Goal: Task Accomplishment & Management: Complete application form

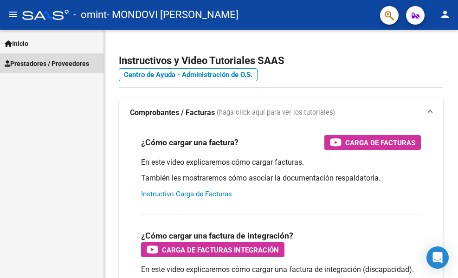
click at [30, 62] on span "Prestadores / Proveedores" at bounding box center [47, 63] width 84 height 10
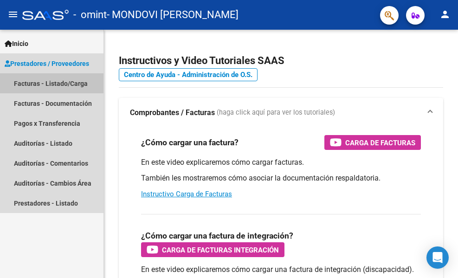
click at [40, 83] on link "Facturas - Listado/Carga" at bounding box center [51, 83] width 103 height 20
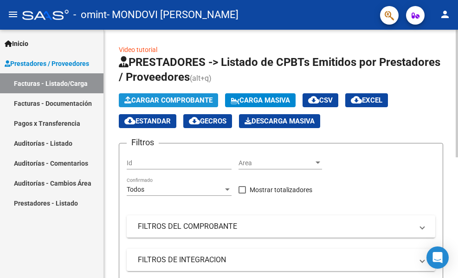
click at [147, 98] on span "Cargar Comprobante" at bounding box center [168, 100] width 88 height 8
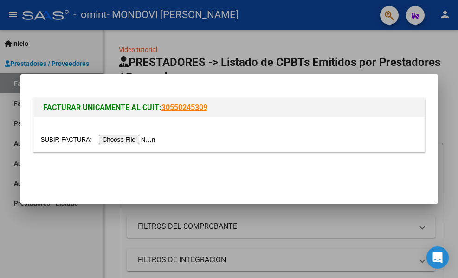
click at [139, 139] on input "file" at bounding box center [99, 140] width 117 height 10
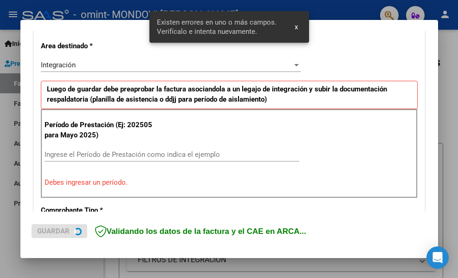
scroll to position [215, 0]
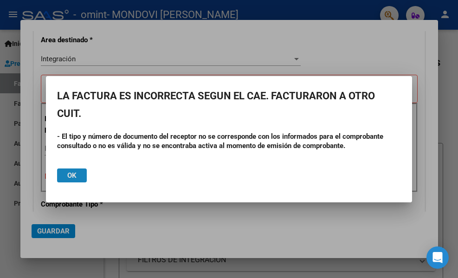
click at [64, 173] on button "Ok" at bounding box center [72, 175] width 30 height 14
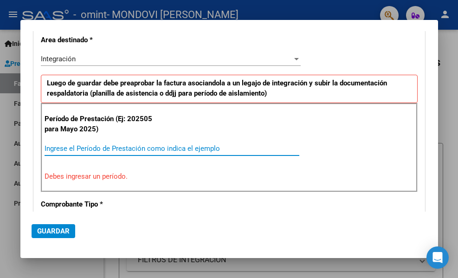
click at [101, 147] on input "Ingrese el Período de Prestación como indica el ejemplo" at bounding box center [172, 148] width 255 height 8
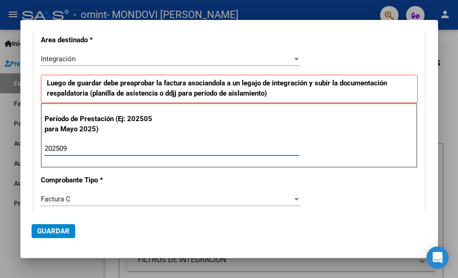
type input "202509"
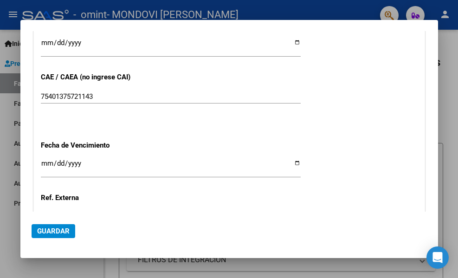
scroll to position [577, 0]
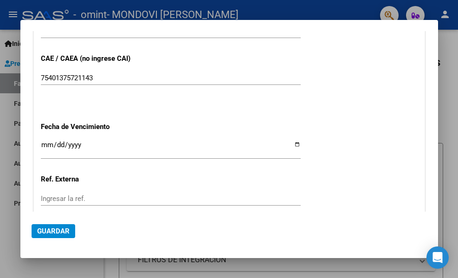
click at [287, 146] on input "Ingresar la fecha" at bounding box center [171, 148] width 260 height 15
